Goal: Task Accomplishment & Management: Complete application form

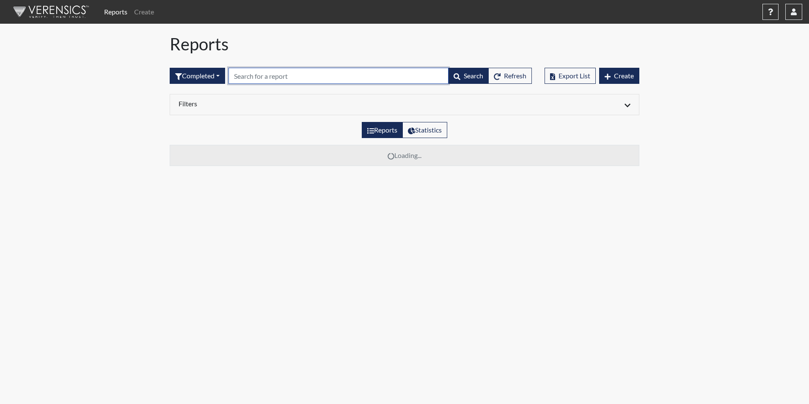
click at [276, 74] on input "text" at bounding box center [339, 76] width 220 height 16
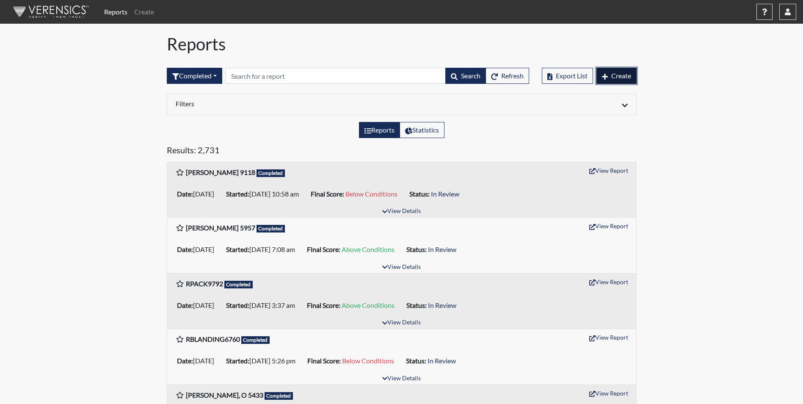
click at [624, 77] on span "Create" at bounding box center [621, 76] width 20 height 8
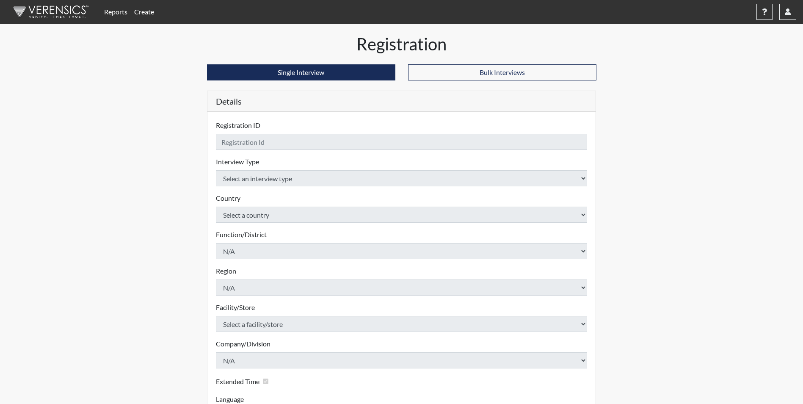
checkbox input "true"
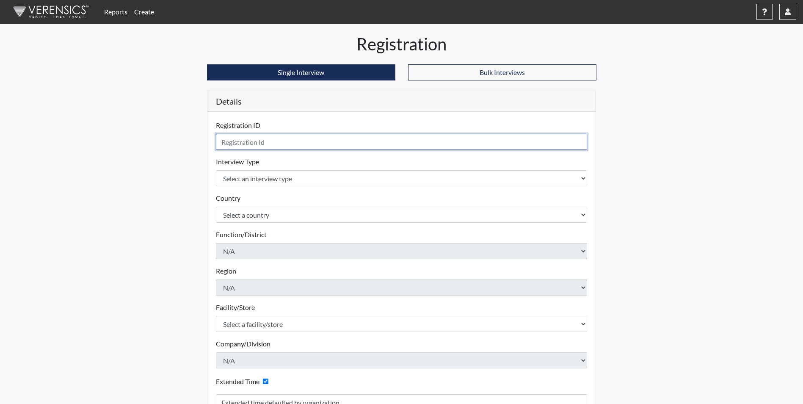
click at [295, 146] on input "text" at bounding box center [402, 142] width 372 height 16
type input "[PERSON_NAME] 3479"
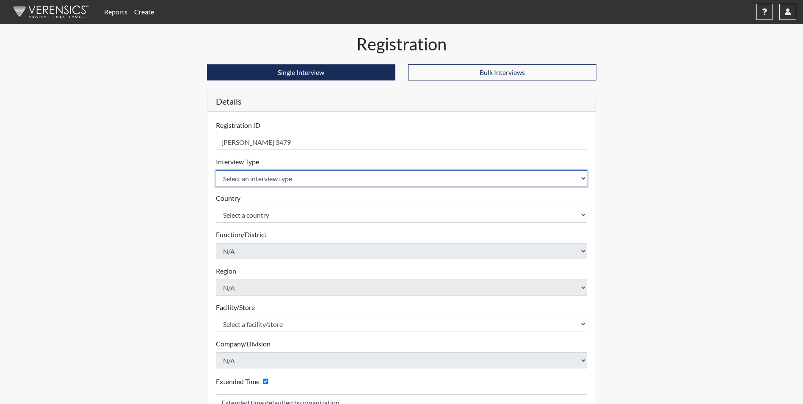
click at [273, 180] on select "Select an interview type Corrections Pre-Employment" at bounding box center [402, 178] width 372 height 16
select select "ff733e93-e1bf-11ea-9c9f-0eff0cf7eb8f"
click at [216, 170] on select "Select an interview type Corrections Pre-Employment" at bounding box center [402, 178] width 372 height 16
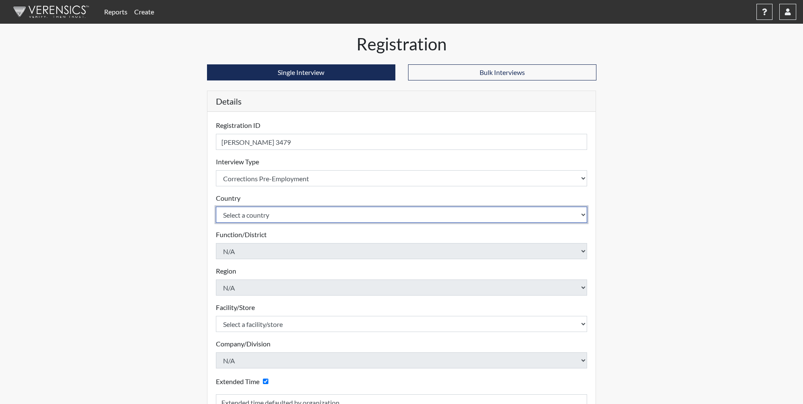
click at [273, 218] on select "Select a country [GEOGRAPHIC_DATA] [GEOGRAPHIC_DATA]" at bounding box center [402, 215] width 372 height 16
select select "united-states-of-[GEOGRAPHIC_DATA]"
click at [216, 207] on select "Select a country [GEOGRAPHIC_DATA] [GEOGRAPHIC_DATA]" at bounding box center [402, 215] width 372 height 16
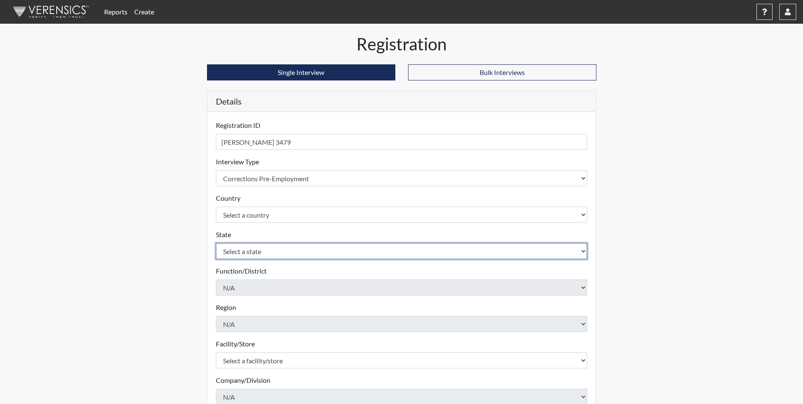
click at [260, 253] on select "Select a state [US_STATE] [US_STATE] [US_STATE] [US_STATE] [US_STATE] [US_STATE…" at bounding box center [402, 251] width 372 height 16
select select "SC"
click at [216, 243] on select "Select a state [US_STATE] [US_STATE] [US_STATE] [US_STATE] [US_STATE] [US_STATE…" at bounding box center [402, 251] width 372 height 16
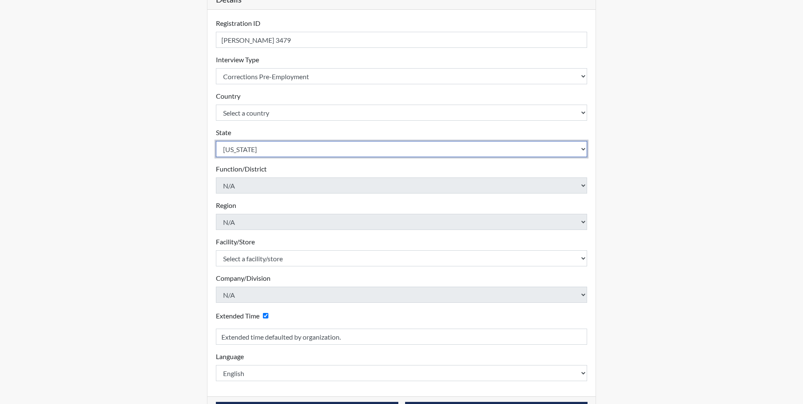
scroll to position [132, 0]
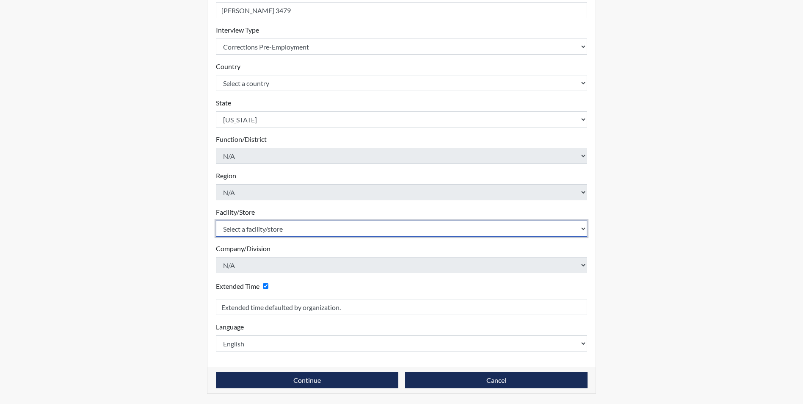
click at [246, 226] on select "Select a facility/store [GEOGRAPHIC_DATA] CI Broad River CI [PERSON_NAME] CI Di…" at bounding box center [402, 229] width 372 height 16
select select "e65c35f8-7a86-4895-8b3d-ac57a8e9252b"
click at [216, 221] on select "Select a facility/store [GEOGRAPHIC_DATA] CI Broad River CI [PERSON_NAME] CI Di…" at bounding box center [402, 229] width 372 height 16
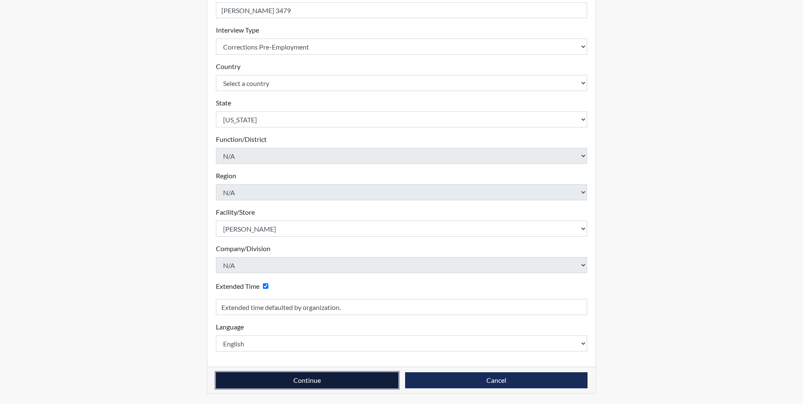
click at [298, 383] on button "Continue" at bounding box center [307, 380] width 182 height 16
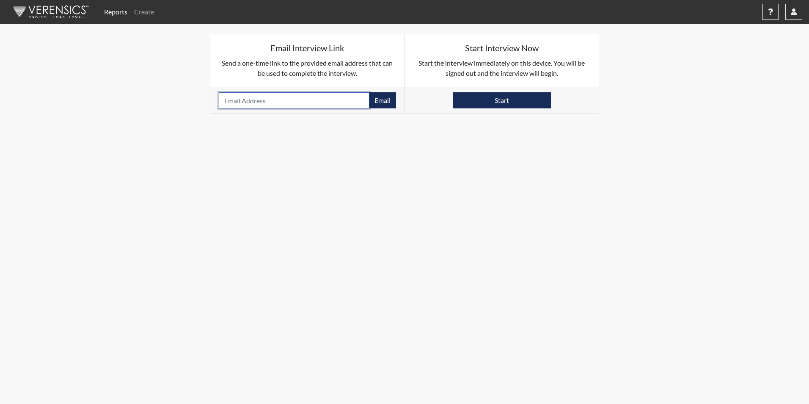
click at [237, 101] on input "email" at bounding box center [294, 100] width 151 height 16
paste input "[EMAIL_ADDRESS][DOMAIN_NAME]"
type input "[EMAIL_ADDRESS][DOMAIN_NAME]"
click at [379, 100] on button "Email" at bounding box center [382, 100] width 27 height 16
